Goal: Contribute content: Add original content to the website for others to see

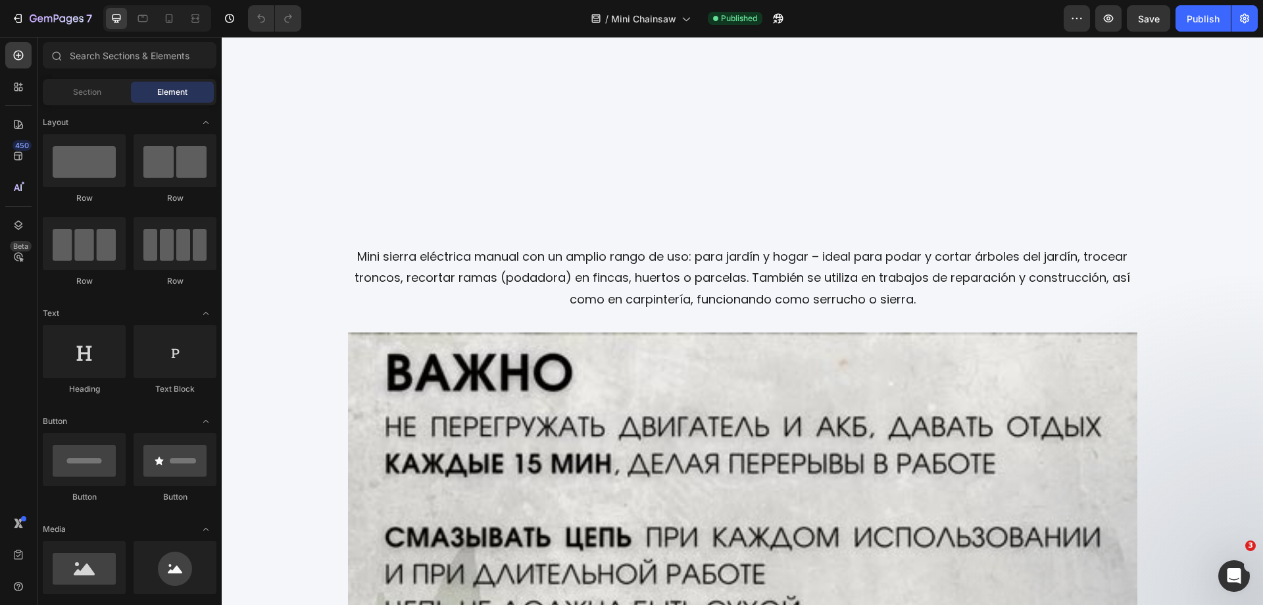
scroll to position [2203, 0]
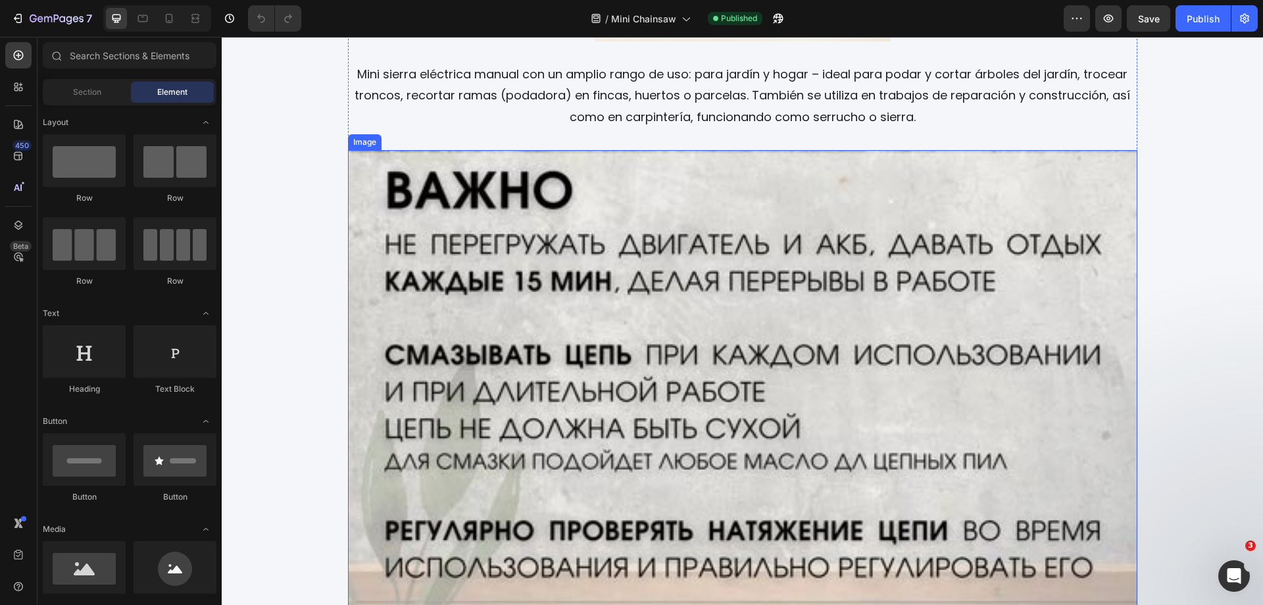
click at [757, 311] on img at bounding box center [743, 497] width 790 height 694
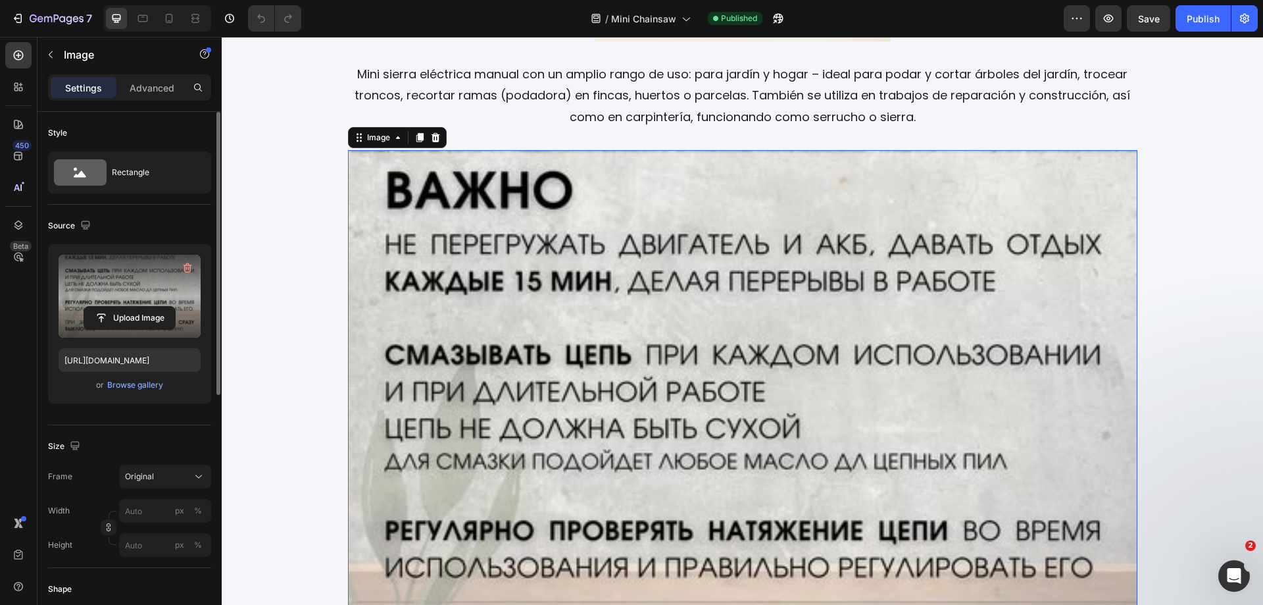
click at [143, 288] on label at bounding box center [130, 296] width 142 height 83
click at [143, 307] on input "file" at bounding box center [129, 318] width 91 height 22
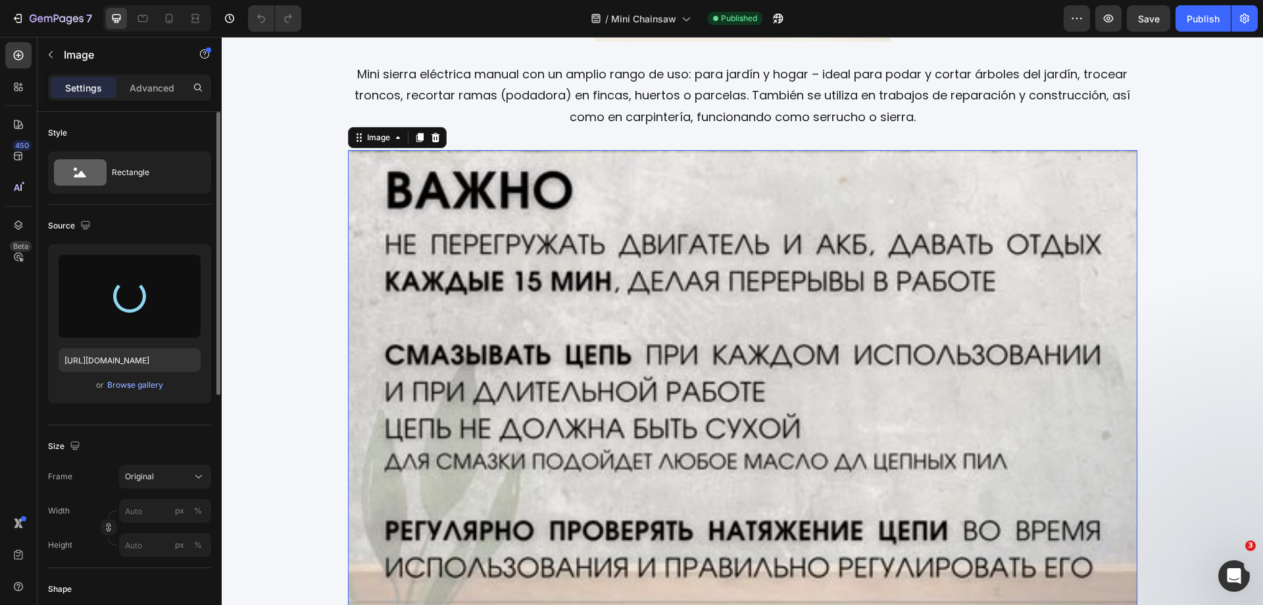
type input "[URL][DOMAIN_NAME]"
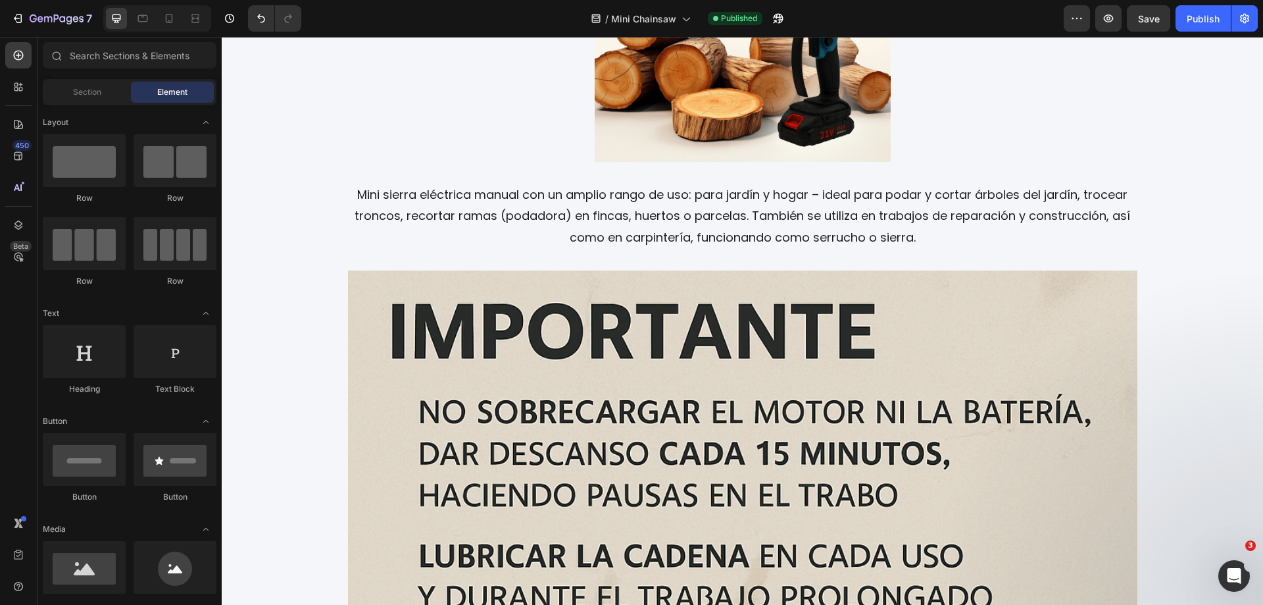
scroll to position [2066, 0]
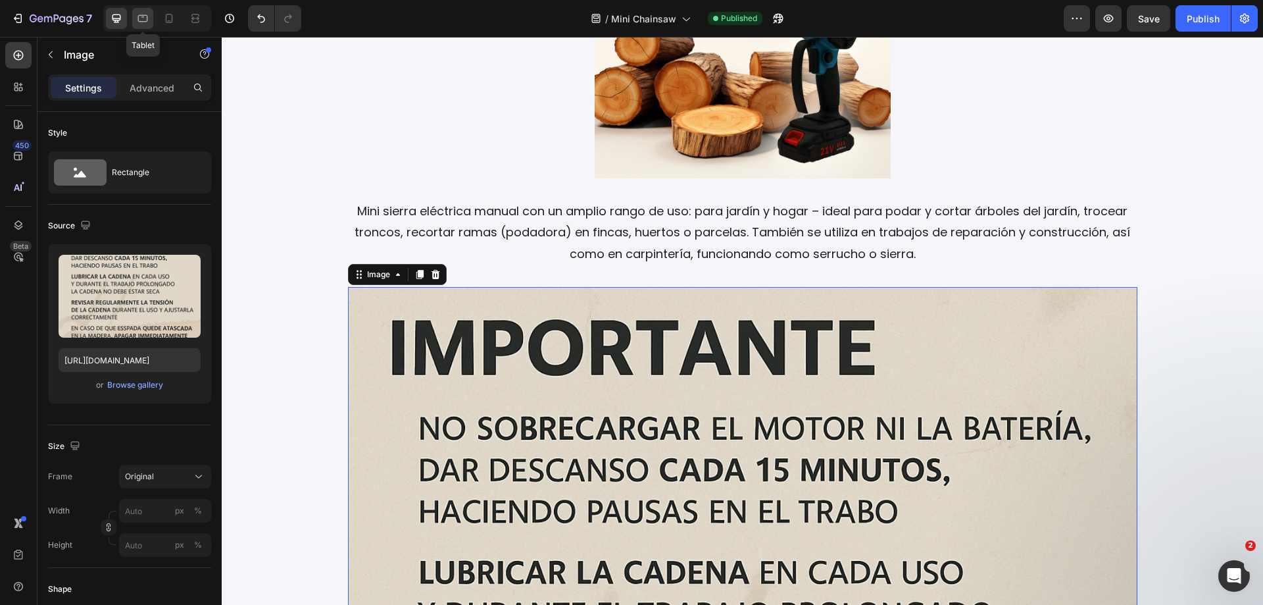
click at [147, 14] on icon at bounding box center [142, 18] width 13 height 13
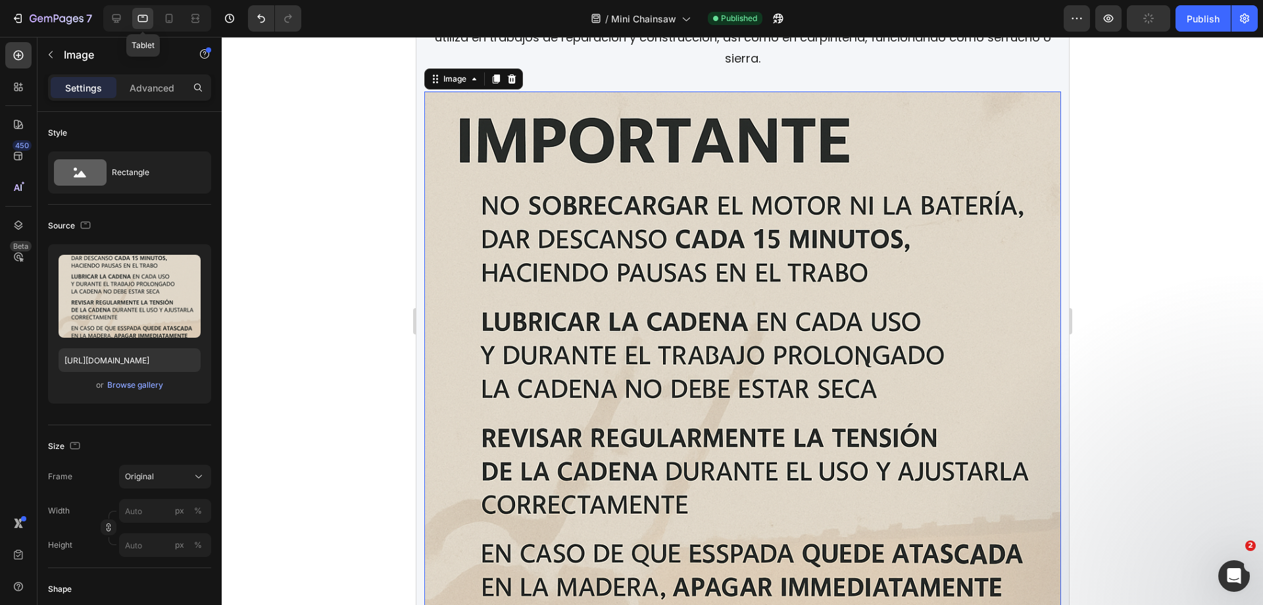
scroll to position [2291, 0]
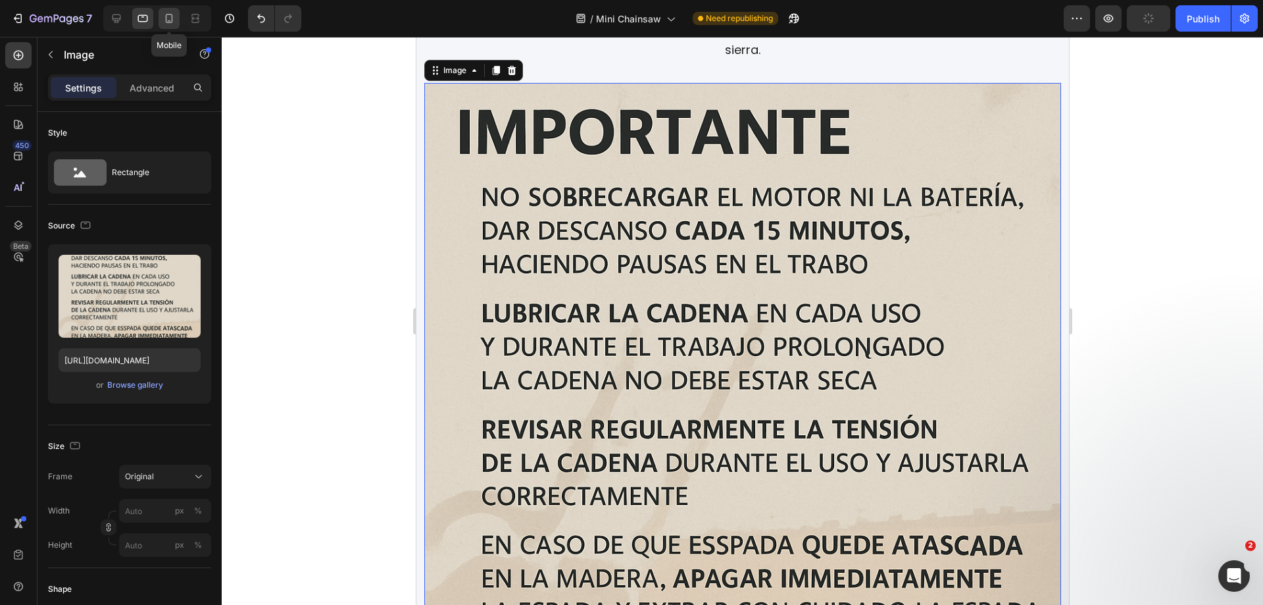
click at [168, 16] on icon at bounding box center [169, 18] width 13 height 13
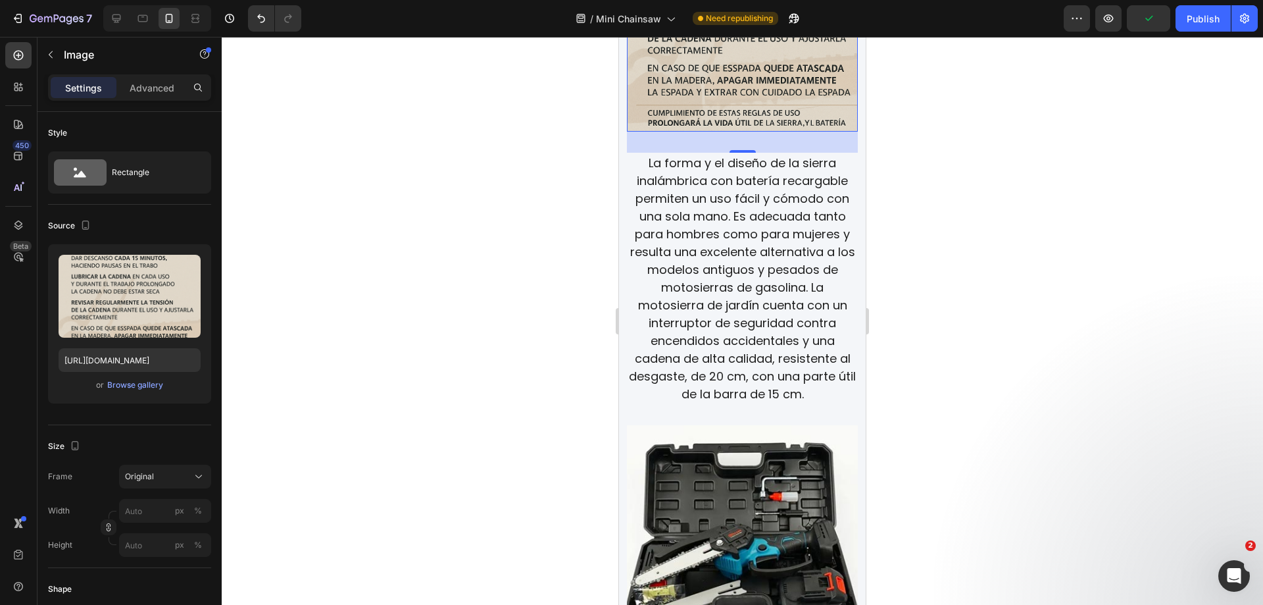
scroll to position [2207, 0]
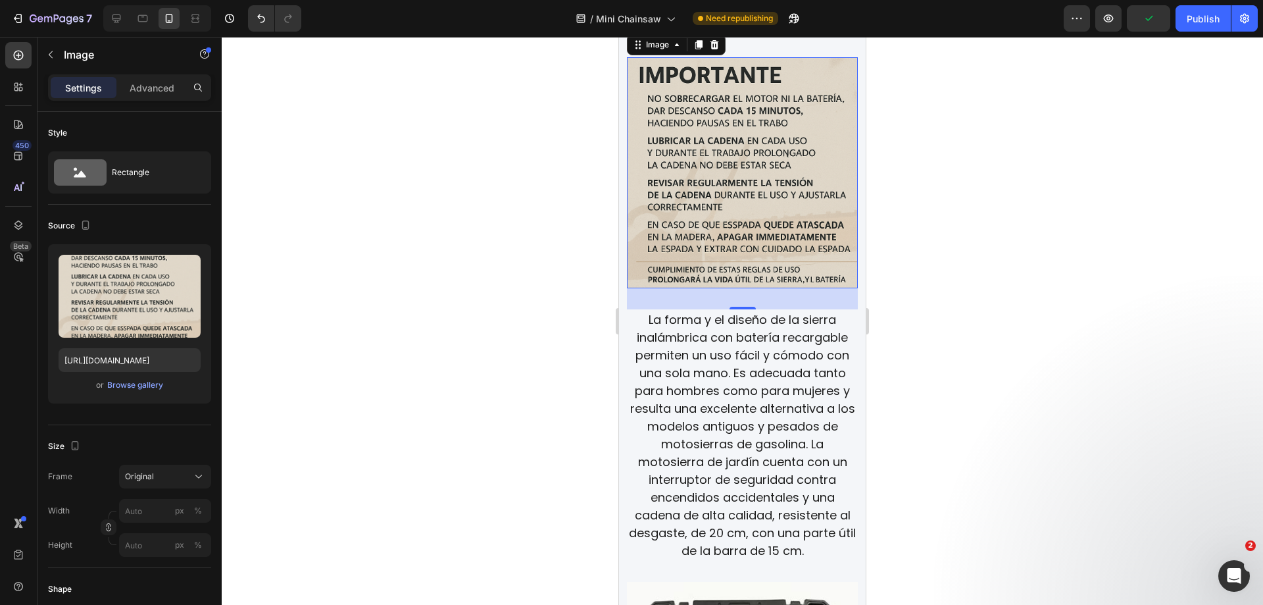
click at [1026, 255] on div at bounding box center [743, 321] width 1042 height 568
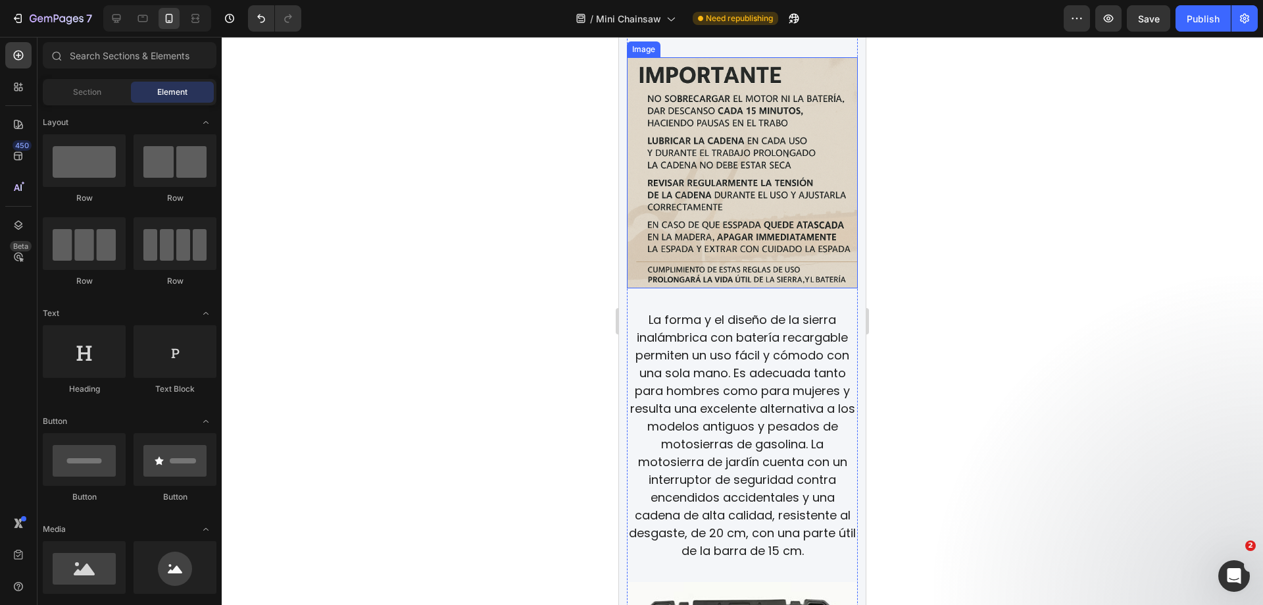
click at [694, 171] on img at bounding box center [742, 172] width 231 height 231
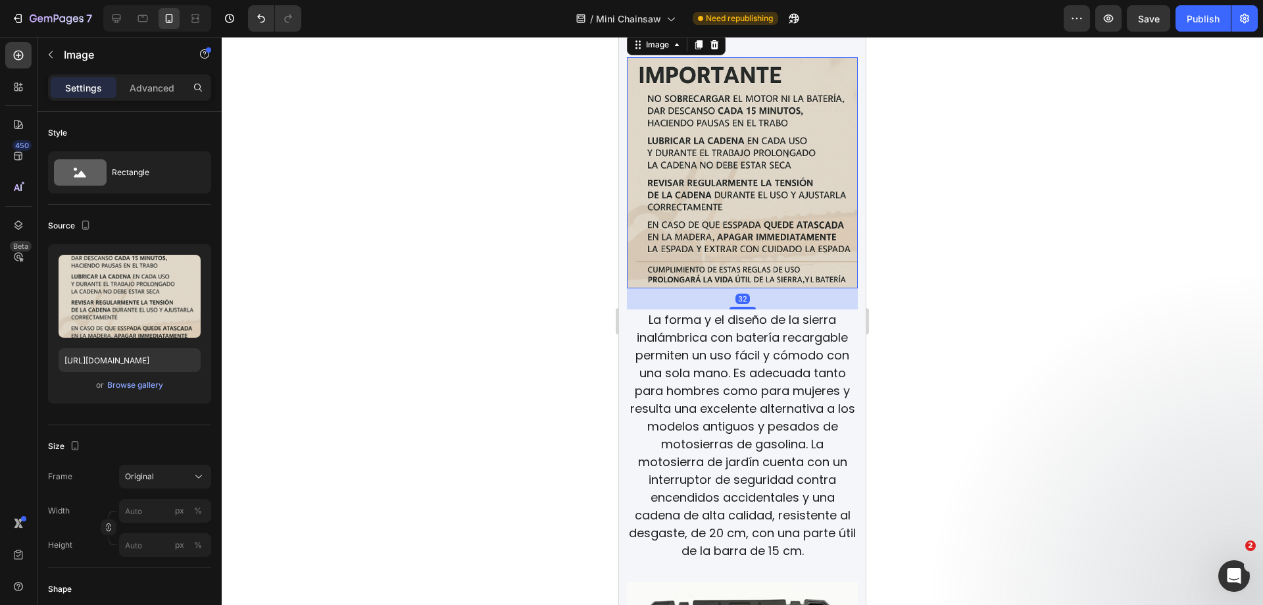
click at [1007, 268] on div at bounding box center [743, 321] width 1042 height 568
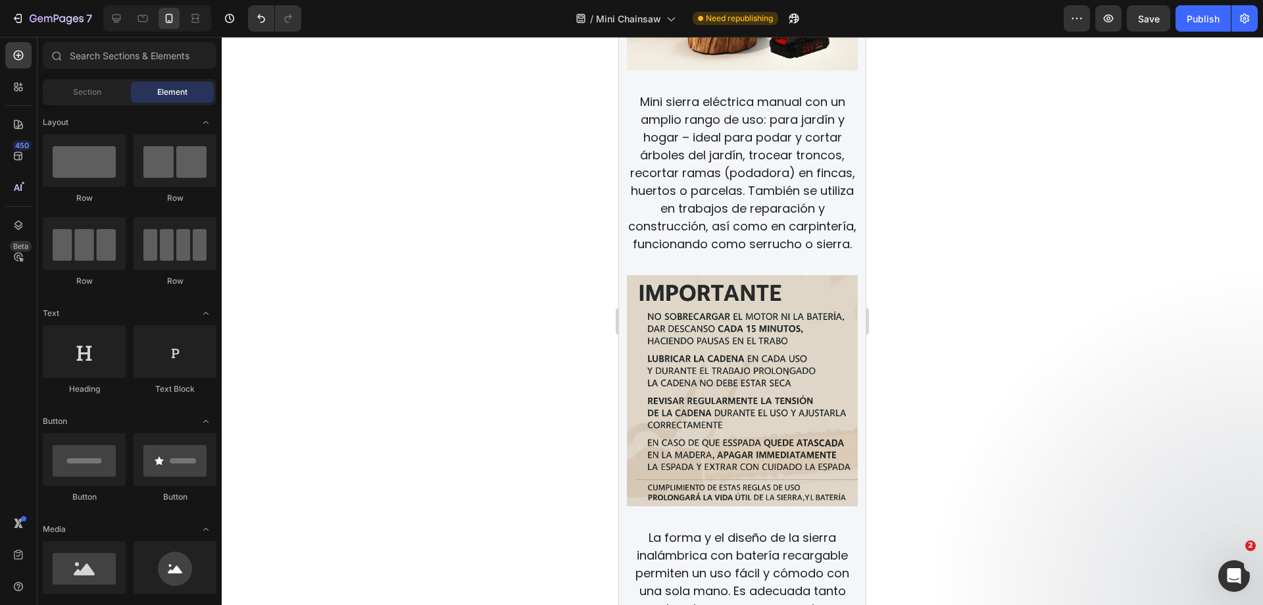
scroll to position [2064, 0]
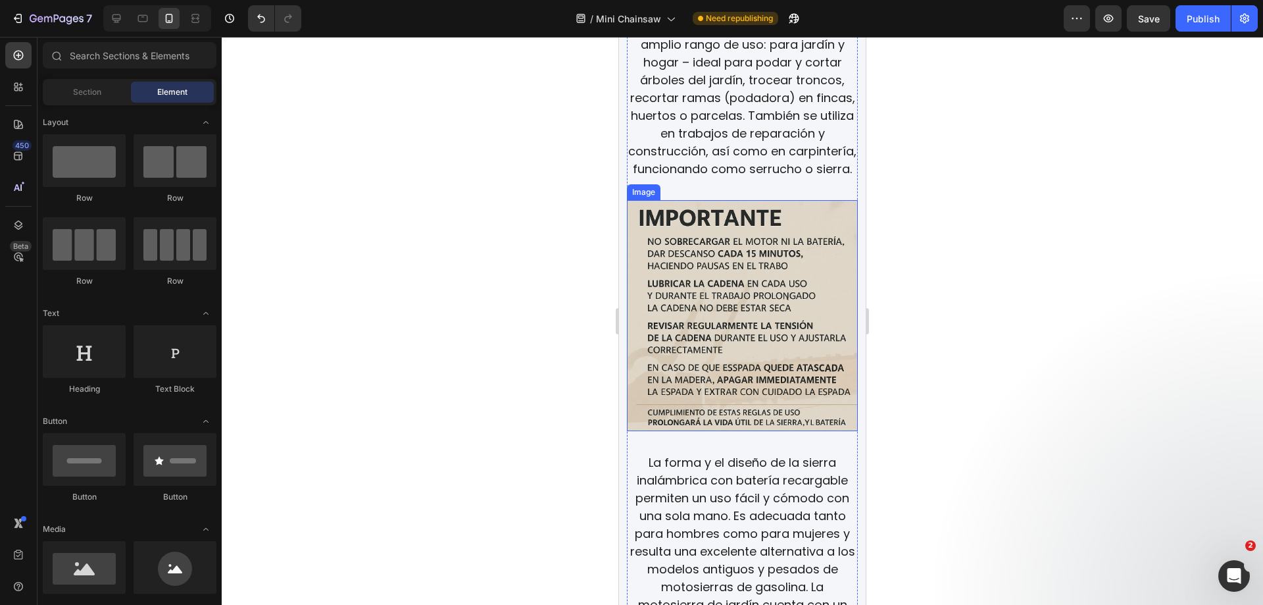
click at [745, 297] on img at bounding box center [742, 315] width 231 height 231
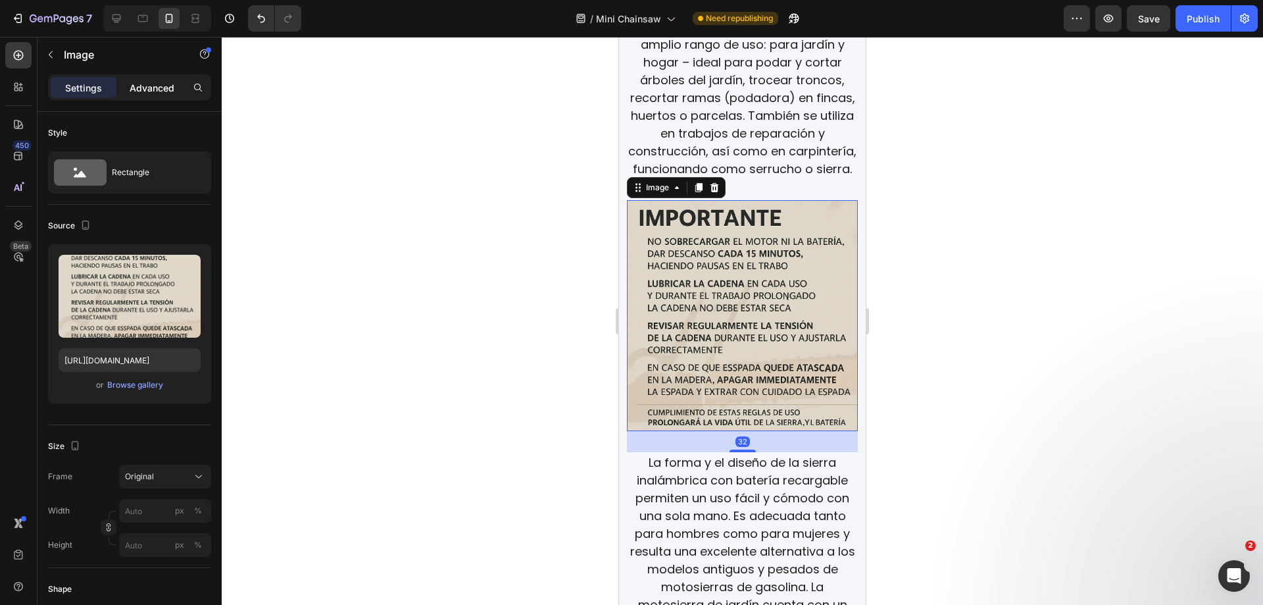
click at [154, 91] on p "Advanced" at bounding box center [152, 88] width 45 height 14
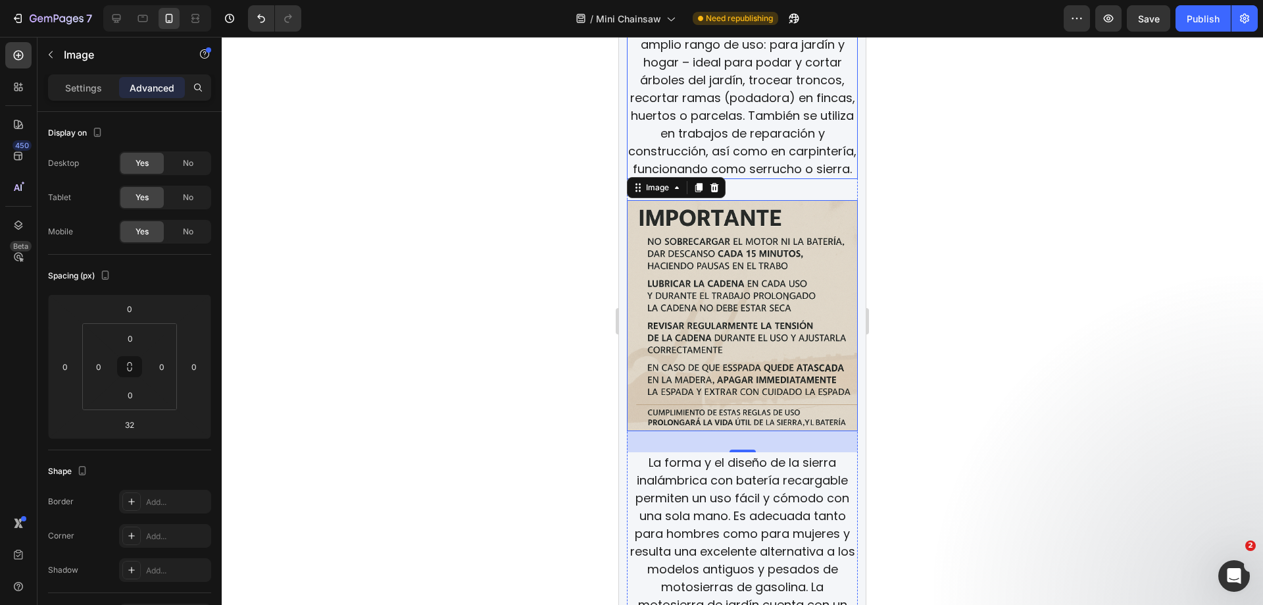
click at [770, 166] on p "Mini sierra eléctrica manual con un amplio rango de uso: para jardín y hogar – …" at bounding box center [742, 98] width 228 height 160
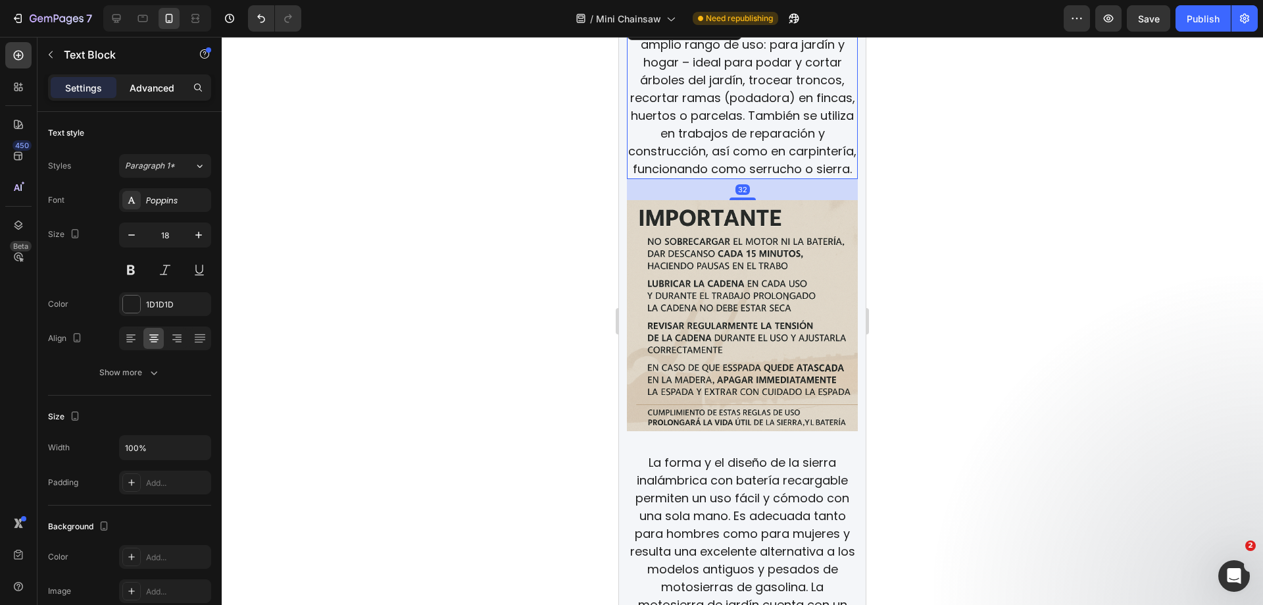
click at [160, 84] on p "Advanced" at bounding box center [152, 88] width 45 height 14
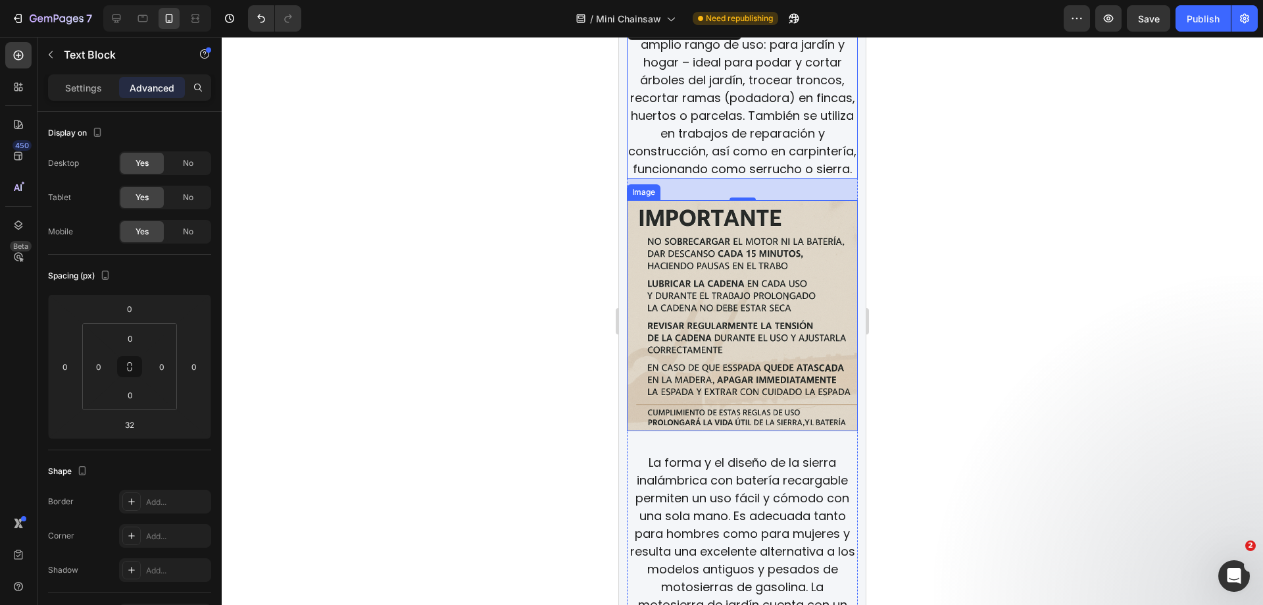
click at [769, 326] on img at bounding box center [742, 315] width 231 height 231
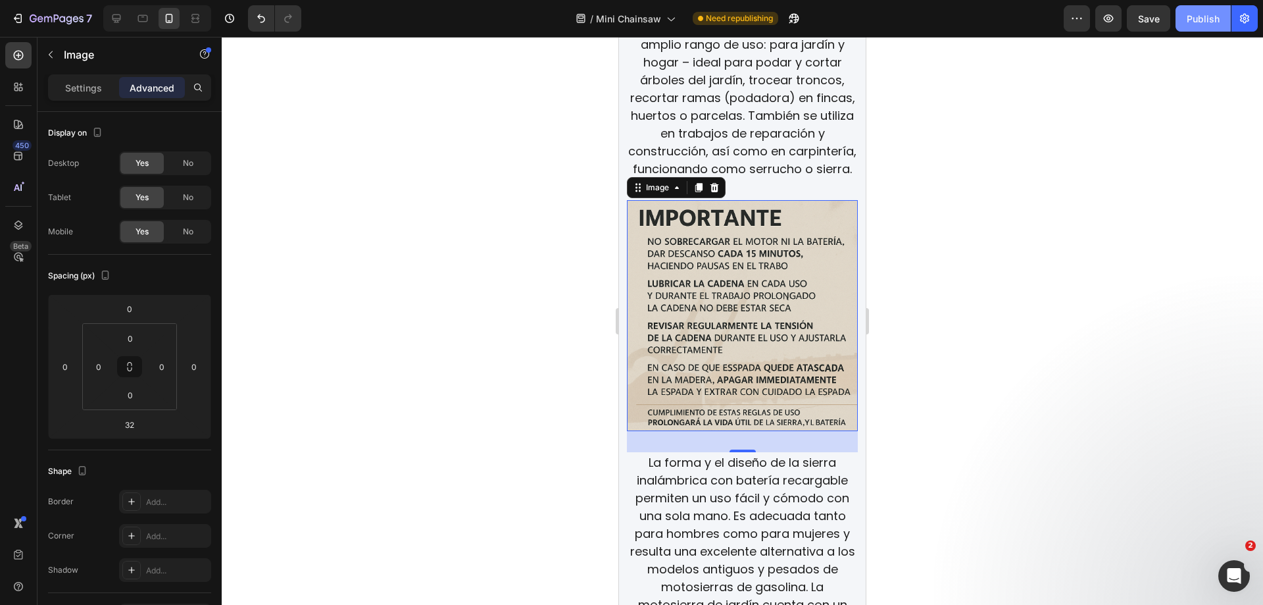
click at [1193, 17] on div "Publish" at bounding box center [1203, 19] width 33 height 14
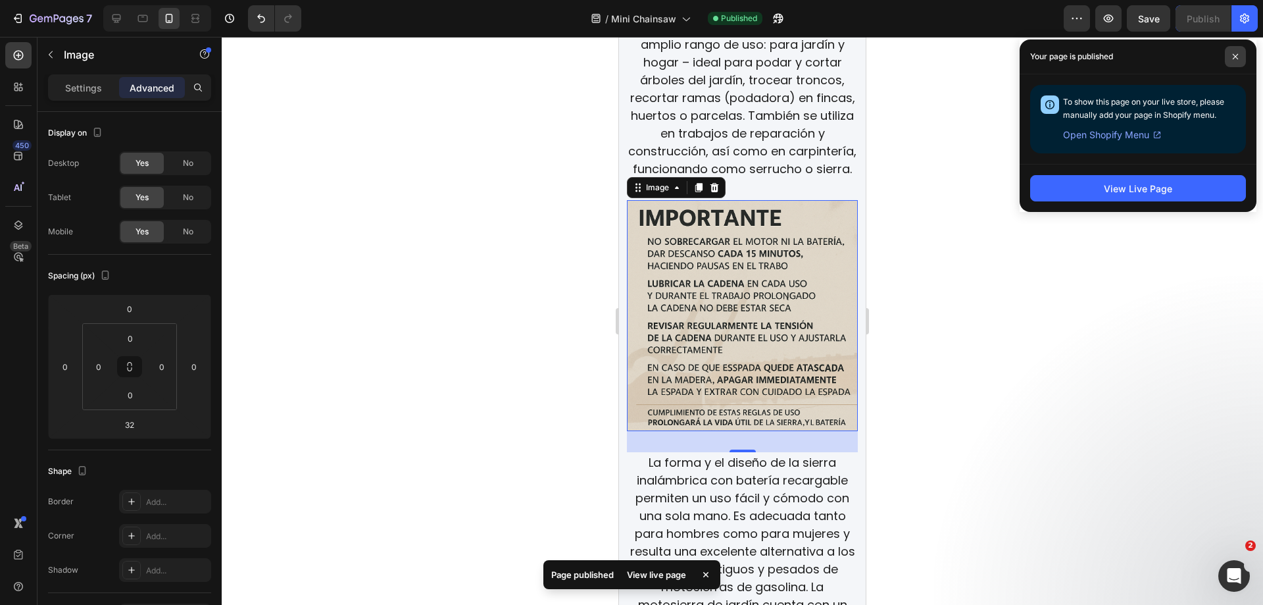
click at [1240, 57] on span at bounding box center [1235, 56] width 21 height 21
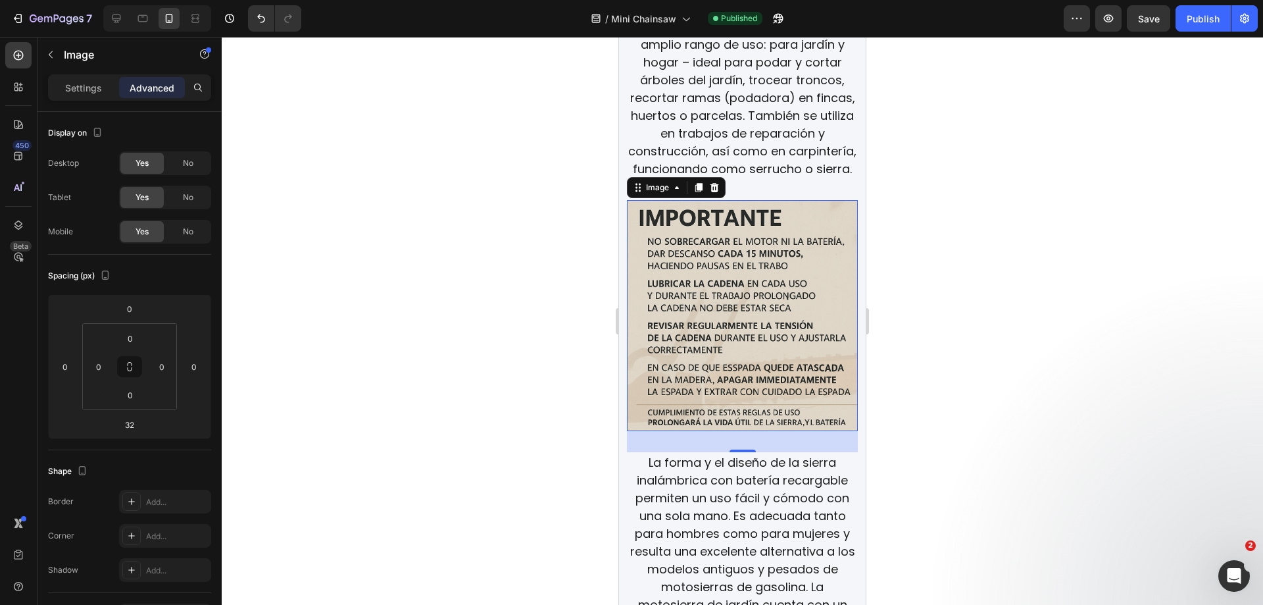
click at [1196, 23] on div "Publish" at bounding box center [1203, 19] width 33 height 14
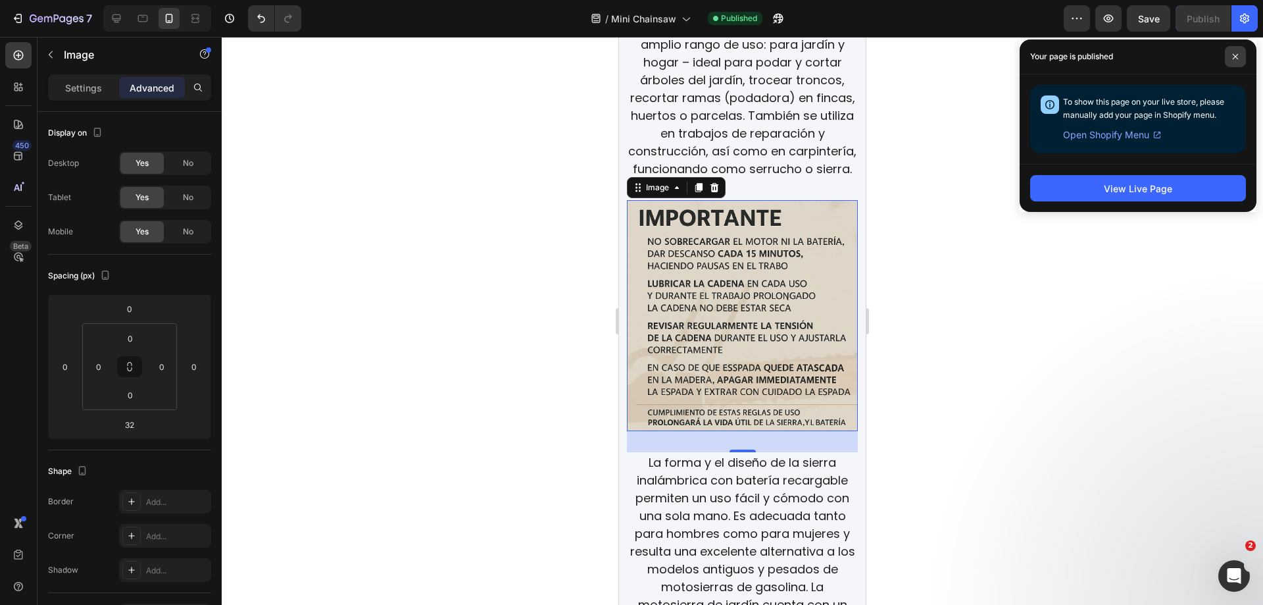
click at [1241, 55] on span at bounding box center [1235, 56] width 21 height 21
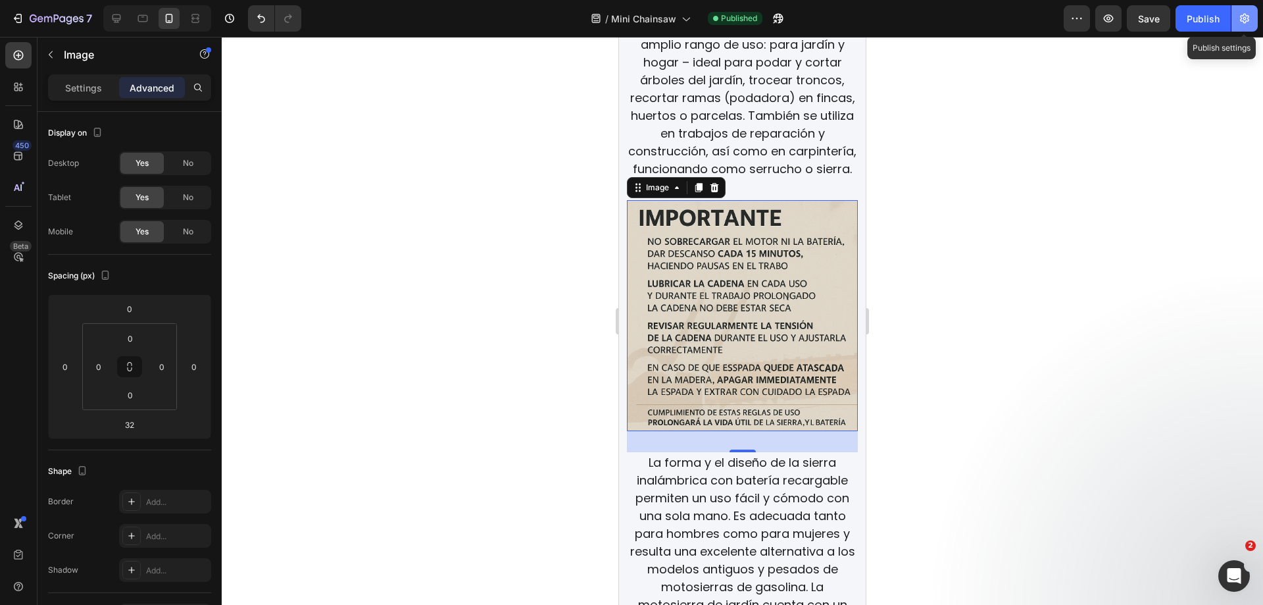
click at [1243, 13] on icon "button" at bounding box center [1244, 18] width 13 height 13
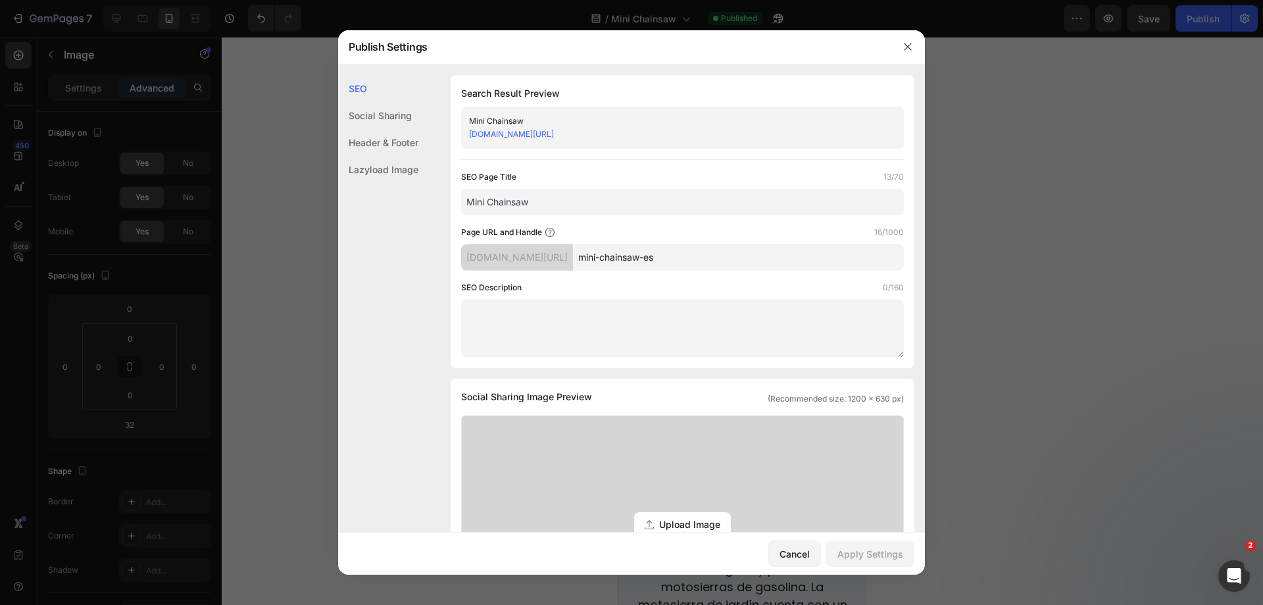
click at [554, 132] on link "[DOMAIN_NAME][URL]" at bounding box center [511, 134] width 85 height 10
click at [907, 46] on icon "button" at bounding box center [907, 46] width 7 height 7
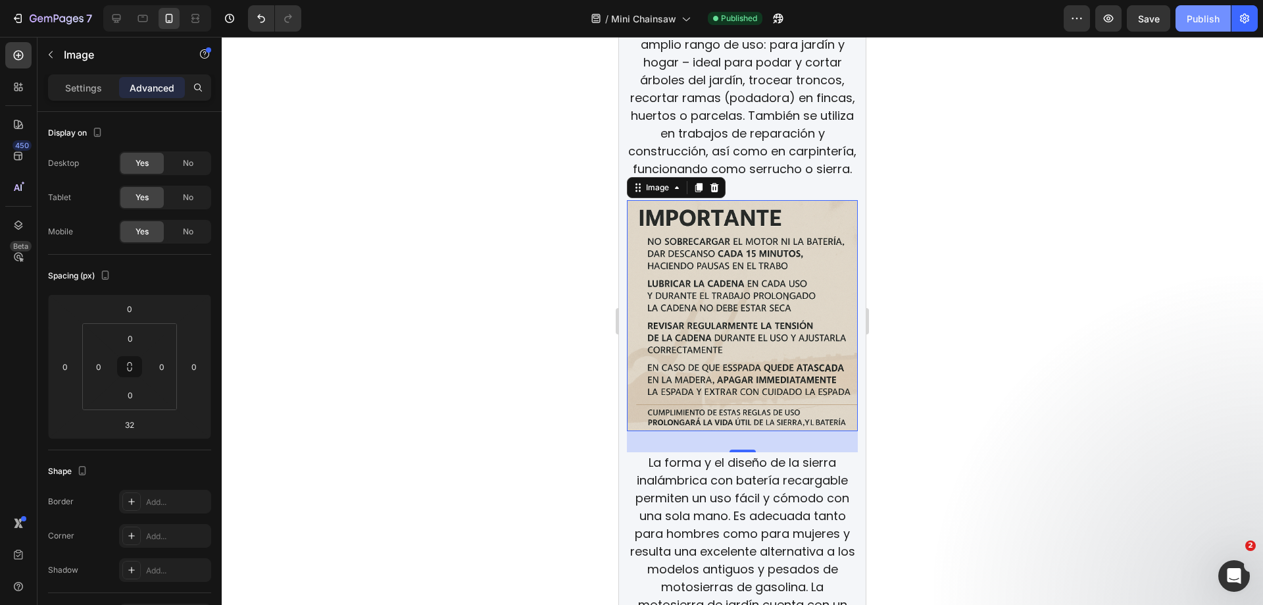
click at [1193, 28] on button "Publish" at bounding box center [1203, 18] width 55 height 26
